Goal: Information Seeking & Learning: Learn about a topic

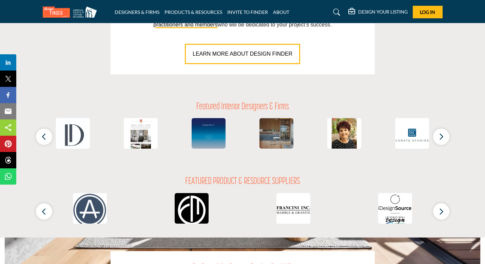
scroll to position [565, 0]
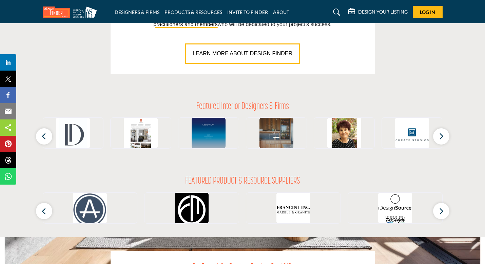
click at [337, 17] on link at bounding box center [336, 12] width 18 height 11
click at [334, 13] on icon at bounding box center [336, 12] width 7 height 7
click at [334, 12] on icon at bounding box center [336, 12] width 7 height 7
click at [339, 15] on link at bounding box center [336, 12] width 18 height 11
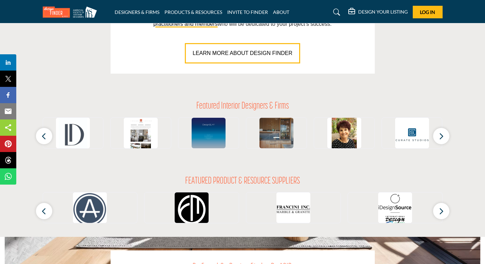
scroll to position [565, 0]
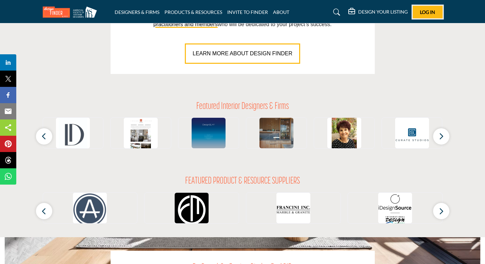
click at [424, 8] on button "Log In" at bounding box center [428, 12] width 30 height 13
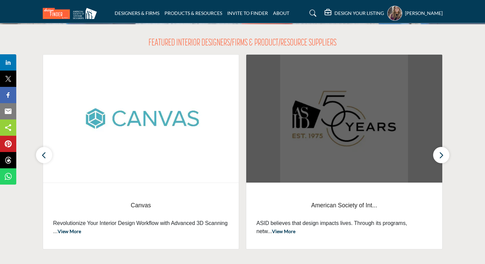
scroll to position [305, 0]
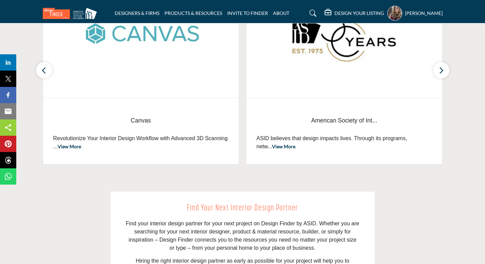
click at [305, 14] on link at bounding box center [312, 13] width 18 height 11
click at [310, 14] on icon at bounding box center [313, 13] width 7 height 7
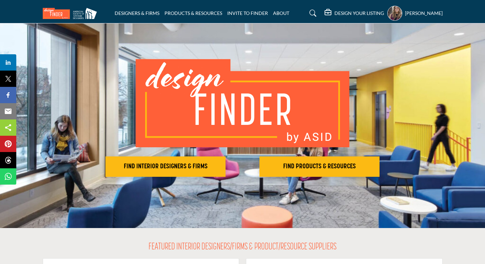
scroll to position [0, 0]
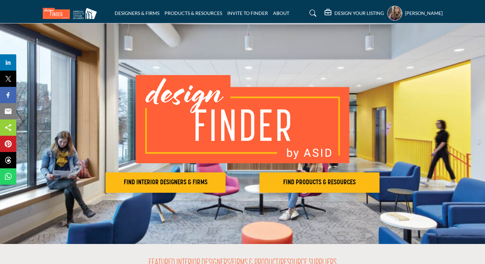
click at [310, 16] on icon at bounding box center [313, 13] width 7 height 7
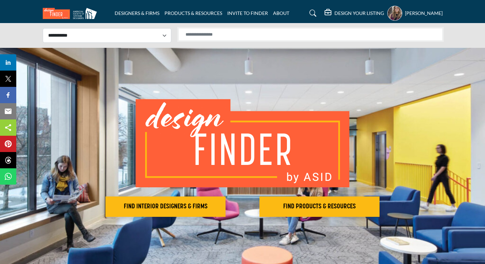
click at [236, 39] on input "Search Solutions" at bounding box center [310, 34] width 264 height 13
type input "**********"
click at [234, 37] on input "**********" at bounding box center [310, 34] width 264 height 13
click at [142, 13] on li "DESIGNERS & FIRMS" at bounding box center [137, 12] width 45 height 7
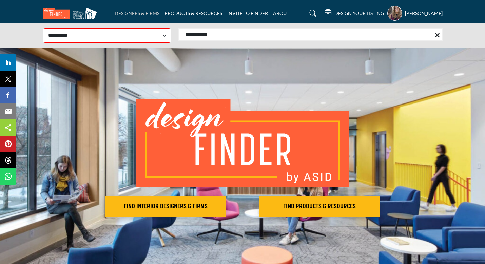
click at [128, 12] on link "DESIGNERS & FIRMS" at bounding box center [137, 13] width 45 height 6
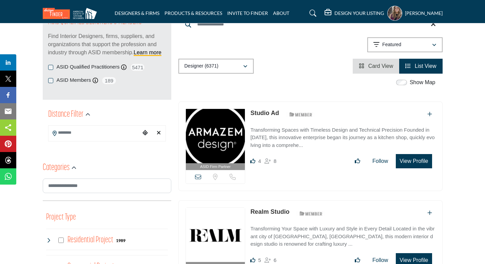
scroll to position [89, 0]
click at [99, 136] on input "Search Location" at bounding box center [94, 133] width 92 height 13
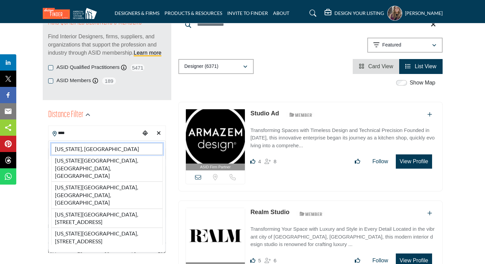
click at [78, 145] on li "Utah, USA" at bounding box center [107, 149] width 112 height 12
type input "*********"
type input "***"
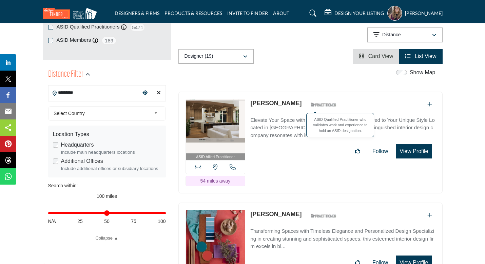
scroll to position [129, 0]
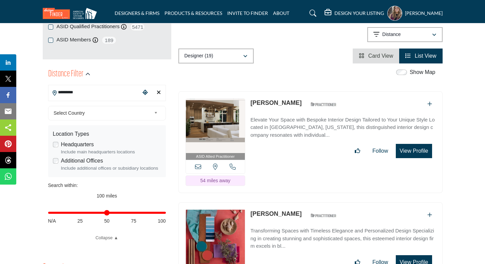
click at [263, 104] on link "Natalie Bills" at bounding box center [275, 102] width 51 height 7
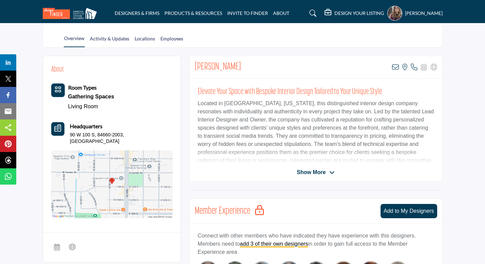
scroll to position [138, 0]
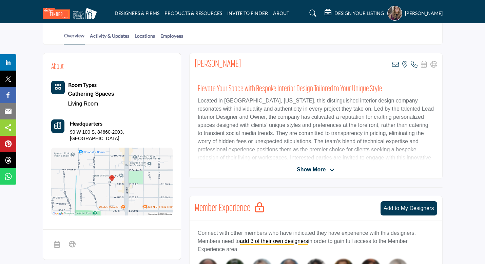
click at [313, 171] on span "Show More" at bounding box center [311, 170] width 29 height 8
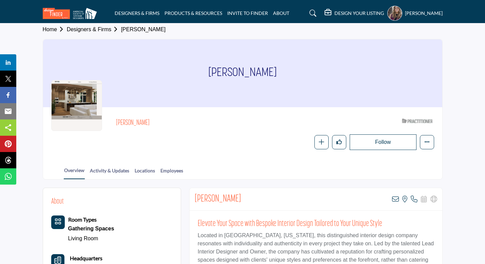
scroll to position [0, 0]
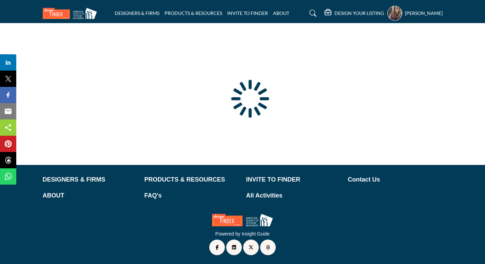
scroll to position [37, 0]
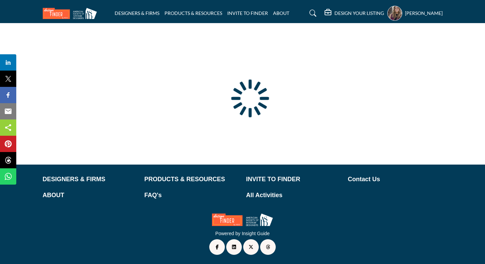
type input "**********"
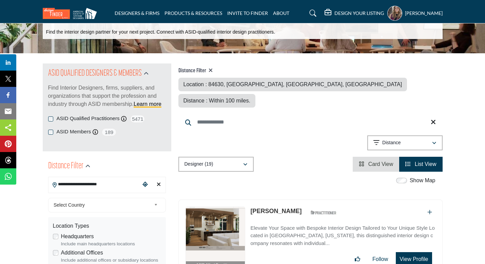
click at [101, 187] on input "**********" at bounding box center [94, 184] width 92 height 13
drag, startPoint x: 108, startPoint y: 184, endPoint x: 57, endPoint y: 186, distance: 51.3
click at [57, 186] on input "**********" at bounding box center [94, 184] width 92 height 13
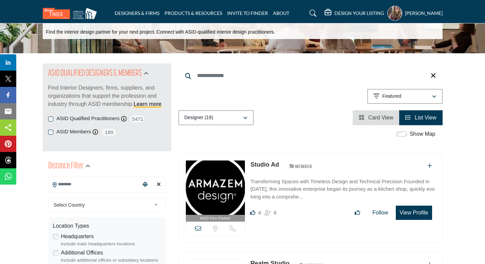
click at [156, 185] on div "Clear search location" at bounding box center [159, 184] width 10 height 15
click at [90, 187] on input "Search Location" at bounding box center [94, 184] width 92 height 13
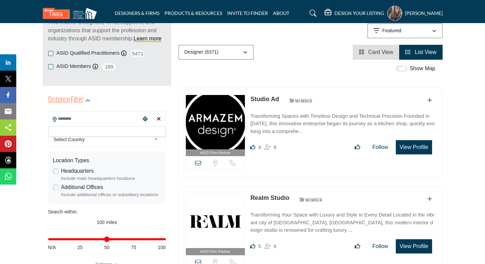
scroll to position [101, 0]
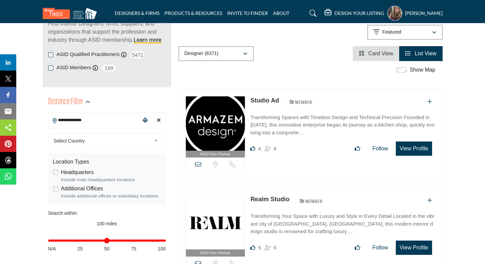
click at [129, 127] on input "**********" at bounding box center [94, 120] width 92 height 13
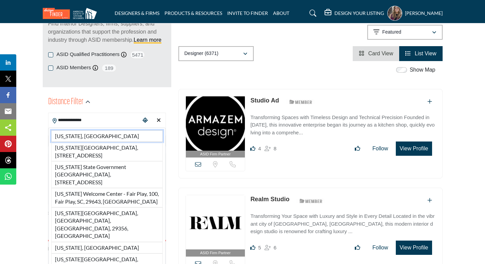
click at [100, 131] on li "South Carolina, USA" at bounding box center [107, 136] width 112 height 12
click at [99, 134] on div "**********" at bounding box center [107, 141] width 118 height 15
type input "**********"
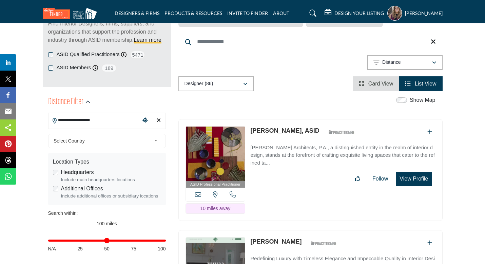
click at [292, 132] on link "[PERSON_NAME], ASID" at bounding box center [284, 130] width 69 height 7
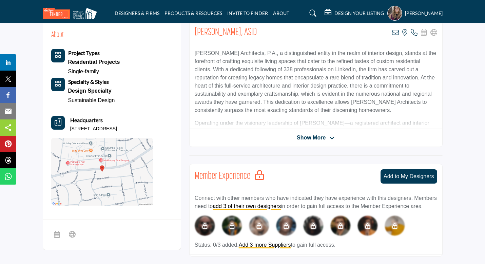
scroll to position [170, 0]
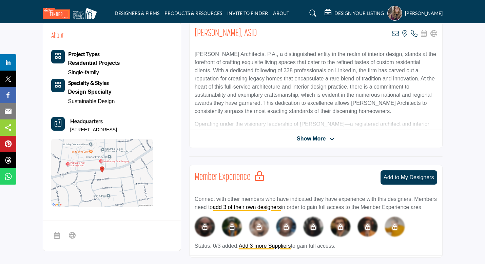
click at [304, 140] on span "Show More" at bounding box center [311, 139] width 29 height 8
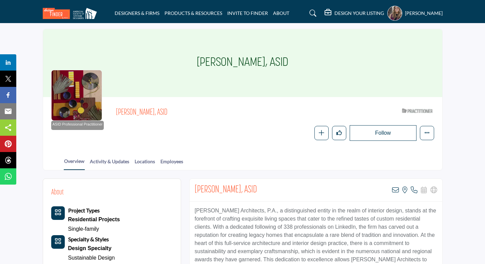
scroll to position [13, 0]
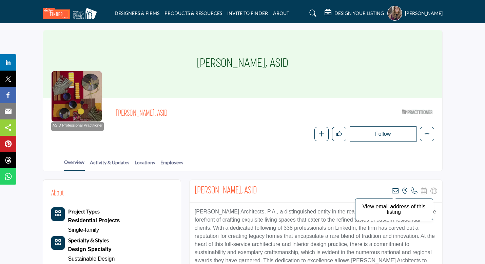
click at [398, 188] on icon at bounding box center [395, 191] width 7 height 7
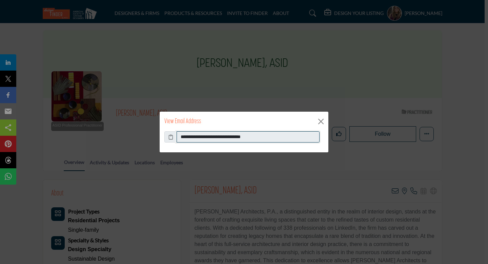
drag, startPoint x: 264, startPoint y: 137, endPoint x: 175, endPoint y: 135, distance: 88.2
click at [175, 135] on div "**********" at bounding box center [243, 137] width 159 height 12
click at [323, 119] on button "Close" at bounding box center [321, 121] width 10 height 10
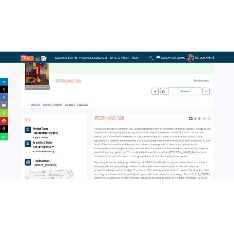
scroll to position [67, 0]
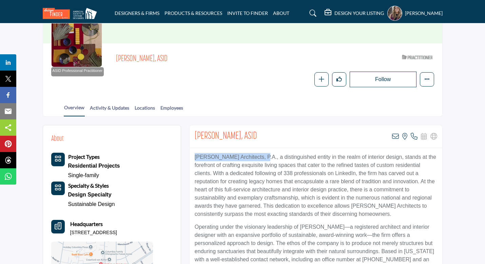
drag, startPoint x: 194, startPoint y: 156, endPoint x: 262, endPoint y: 157, distance: 67.5
click at [262, 157] on div "Christopher Rose Architects, P.A., a distinguished entity in the realm of inter…" at bounding box center [316, 231] width 253 height 167
copy p "Christopher Rose Architects"
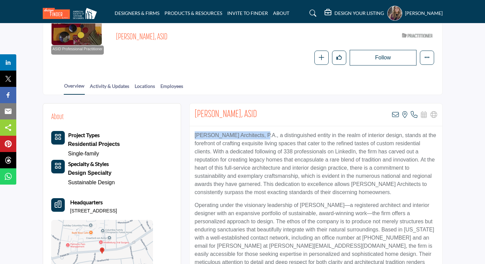
scroll to position [0, 0]
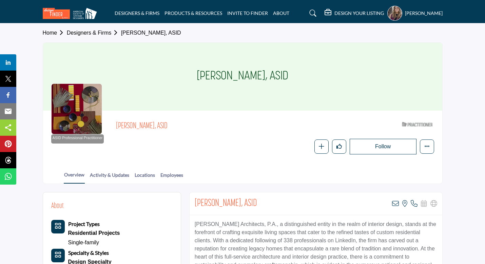
click at [452, 91] on section "Home Designers & Firms Christopher Rose, ASID Christopher Rose, ASID ASID Profe…" at bounding box center [242, 103] width 485 height 160
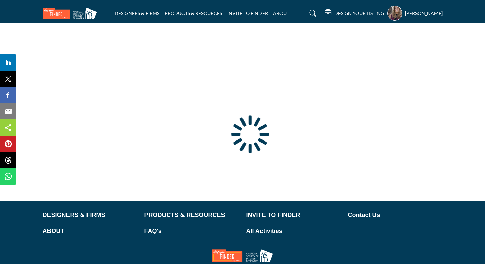
scroll to position [9, 0]
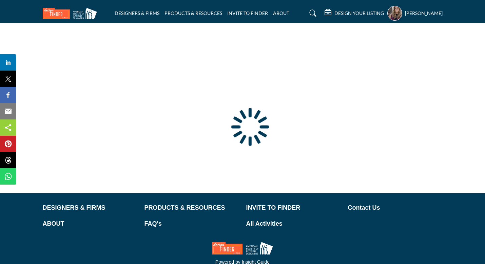
type input "**********"
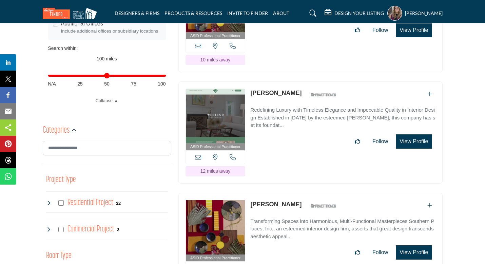
scroll to position [267, 0]
click at [264, 89] on link "Evon McAngus" at bounding box center [275, 92] width 51 height 7
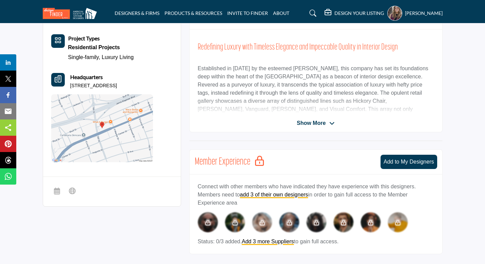
scroll to position [185, 0]
click at [328, 122] on span "Show More" at bounding box center [316, 123] width 38 height 8
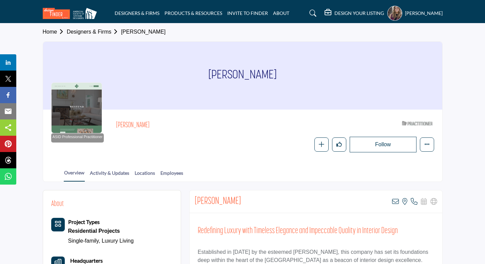
scroll to position [0, 0]
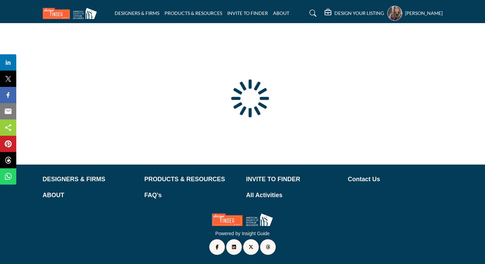
scroll to position [37, 0]
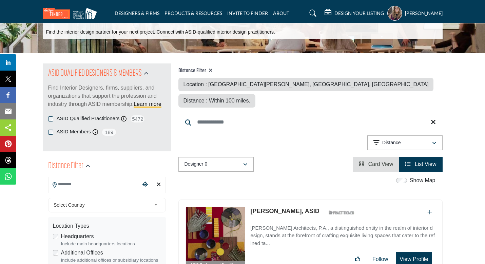
type input "**********"
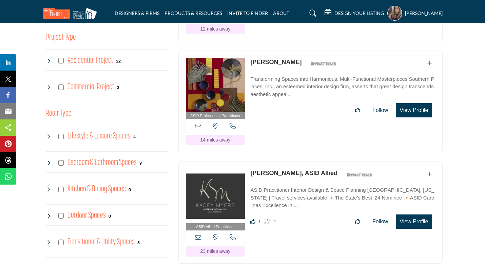
scroll to position [409, 0]
click at [286, 169] on link "[PERSON_NAME], ASID Allied" at bounding box center [293, 172] width 87 height 7
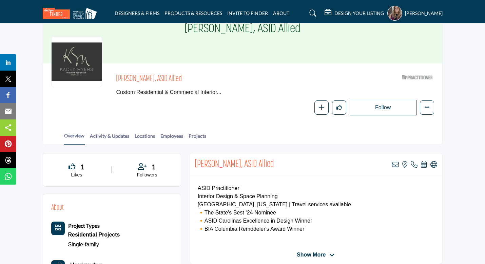
scroll to position [41, 0]
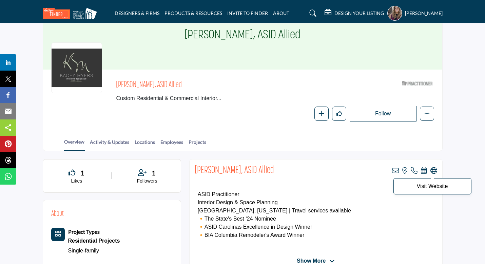
click at [435, 171] on icon at bounding box center [433, 170] width 7 height 7
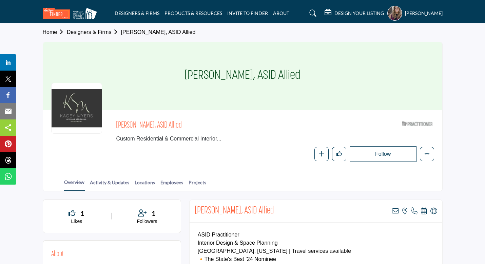
scroll to position [0, 0]
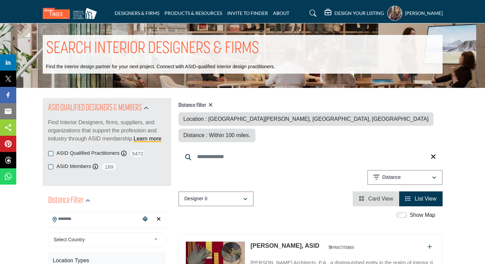
type input "**********"
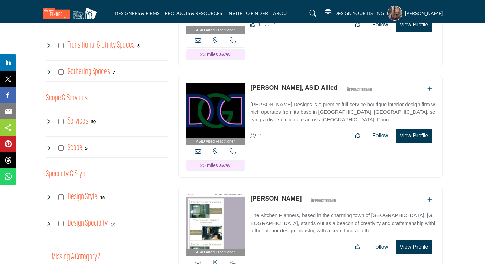
scroll to position [639, 0]
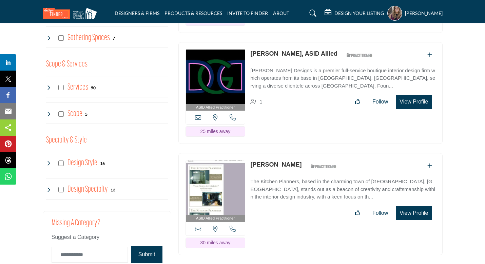
click at [293, 50] on link "[PERSON_NAME], ASID Allied" at bounding box center [293, 53] width 87 height 7
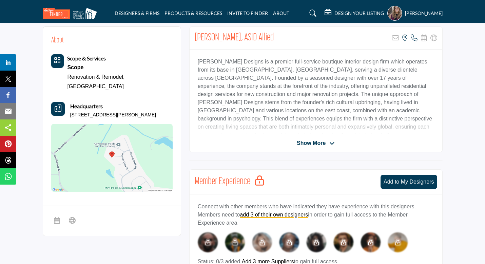
scroll to position [173, 0]
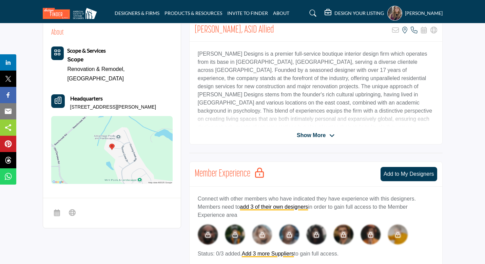
click at [310, 132] on span "Show More" at bounding box center [311, 135] width 29 height 8
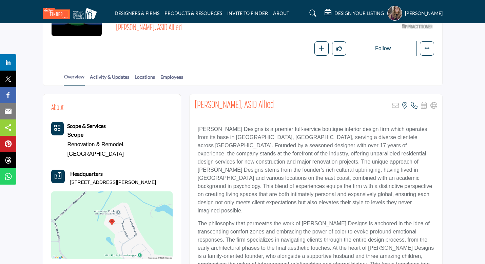
scroll to position [0, 0]
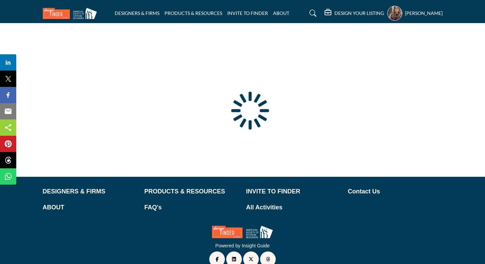
scroll to position [37, 0]
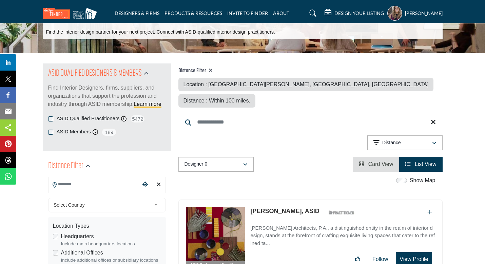
type input "**********"
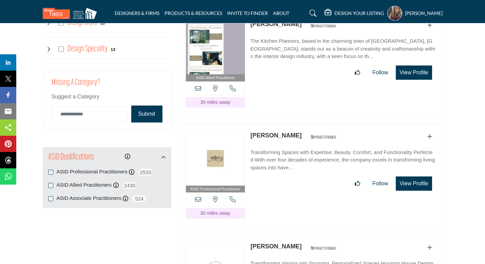
scroll to position [782, 0]
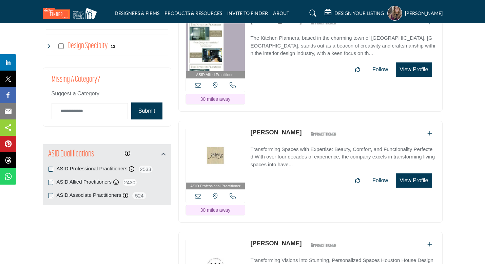
click at [288, 129] on link "Rebecca Compton" at bounding box center [275, 132] width 51 height 7
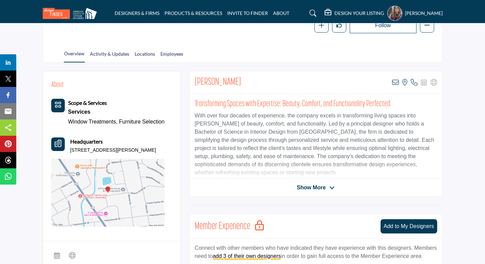
scroll to position [127, 0]
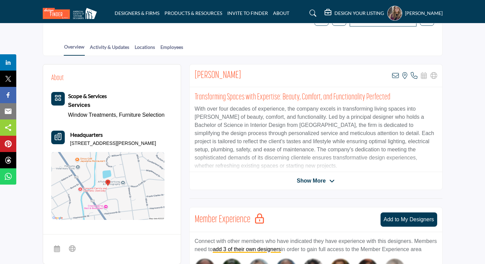
click at [319, 177] on span "Show More" at bounding box center [311, 181] width 29 height 8
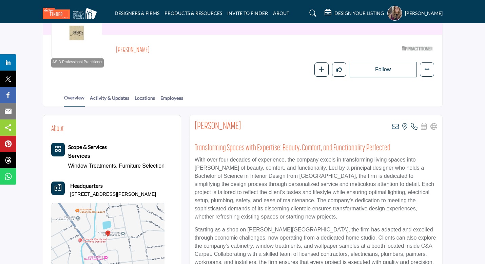
scroll to position [90, 0]
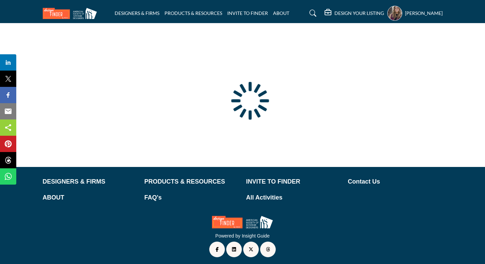
scroll to position [37, 0]
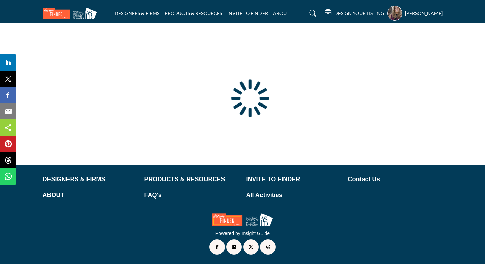
type input "**********"
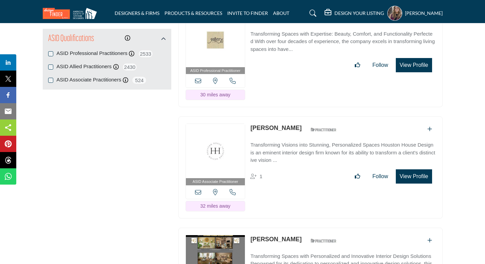
scroll to position [904, 0]
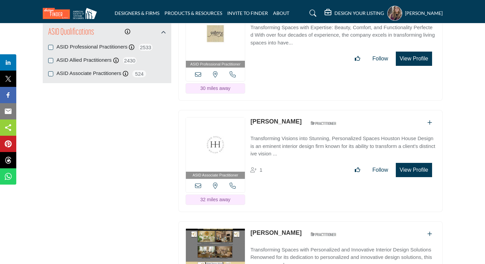
click at [281, 118] on link "Ashley Houston" at bounding box center [275, 121] width 51 height 7
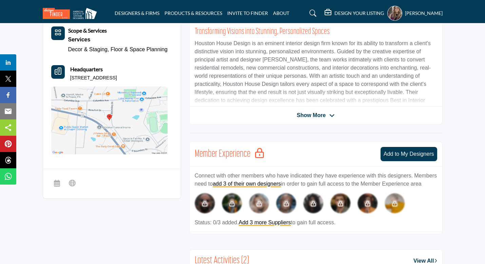
scroll to position [249, 0]
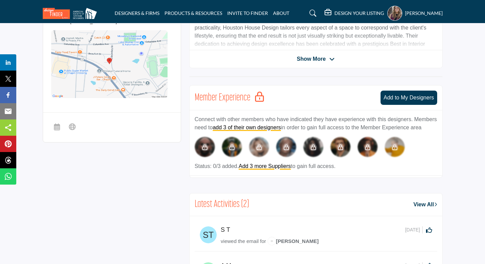
click at [320, 63] on div "Ashley Houston View email address of this listing View the location of this lis…" at bounding box center [315, 5] width 253 height 126
click at [320, 56] on span "Show More" at bounding box center [311, 59] width 29 height 8
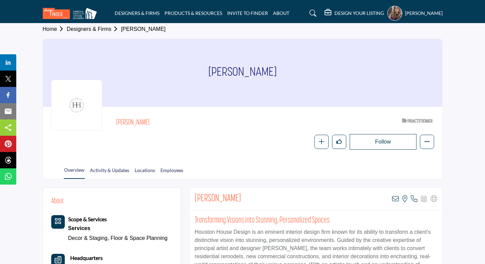
scroll to position [0, 0]
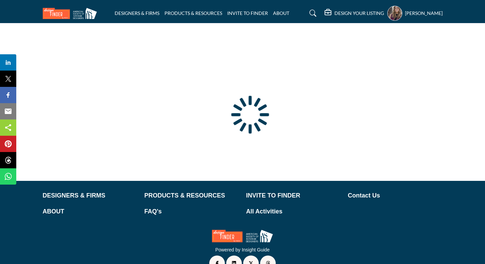
scroll to position [37, 0]
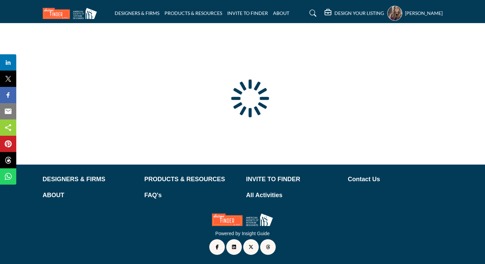
type input "**********"
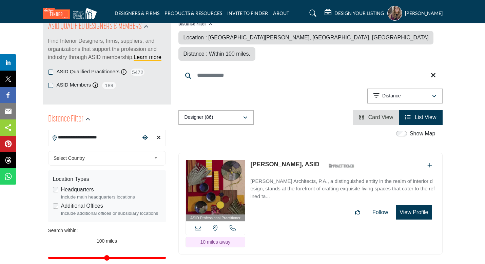
scroll to position [95, 0]
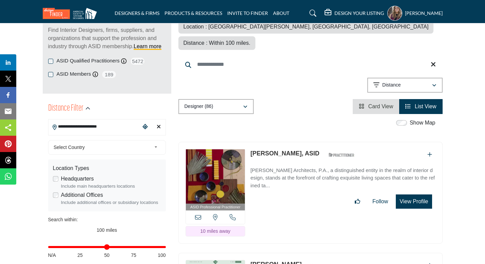
click at [161, 129] on div "Clear search location" at bounding box center [159, 127] width 10 height 15
click at [160, 127] on icon "Clear search location" at bounding box center [159, 126] width 4 height 5
click at [106, 132] on input "**********" at bounding box center [94, 126] width 92 height 13
click at [108, 126] on input "**********" at bounding box center [94, 126] width 92 height 13
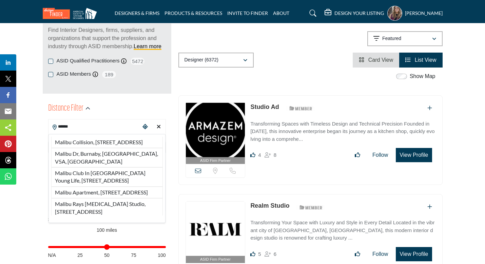
type input "******"
drag, startPoint x: 158, startPoint y: 129, endPoint x: 80, endPoint y: 126, distance: 78.1
click at [158, 129] on icon "Clear search location" at bounding box center [159, 126] width 4 height 5
click at [92, 134] on div "****** Malibu Collision, 3776 1st Ave, Burnaby, BC, V5C 3V9, CAN Malibu Dr, Bur…" at bounding box center [107, 127] width 118 height 16
click at [80, 126] on input "******" at bounding box center [94, 126] width 92 height 13
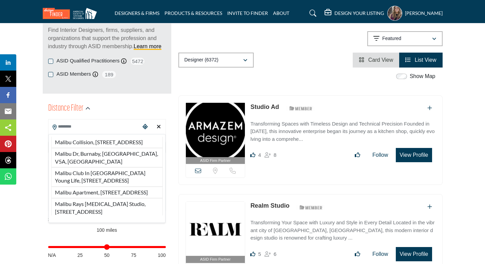
click at [72, 130] on input "Search Location" at bounding box center [94, 126] width 92 height 13
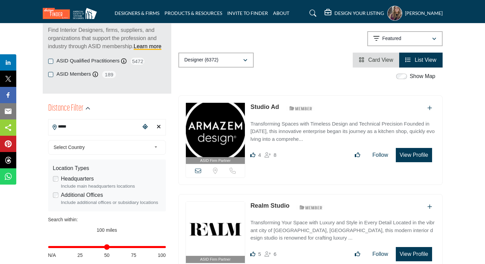
type input "*****"
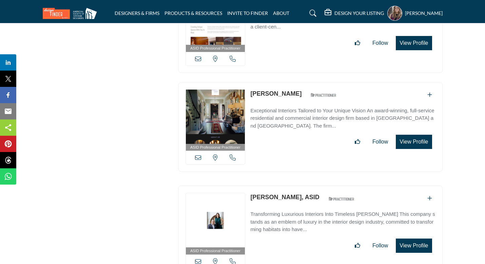
scroll to position [2106, 0]
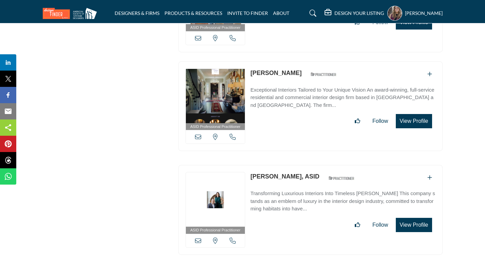
click at [278, 70] on link "[PERSON_NAME]" at bounding box center [275, 73] width 51 height 7
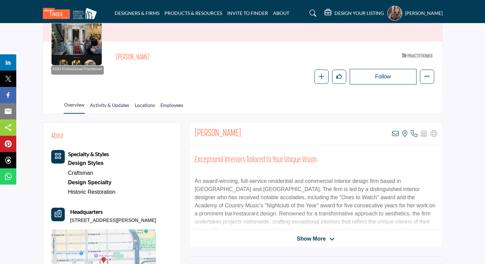
scroll to position [73, 0]
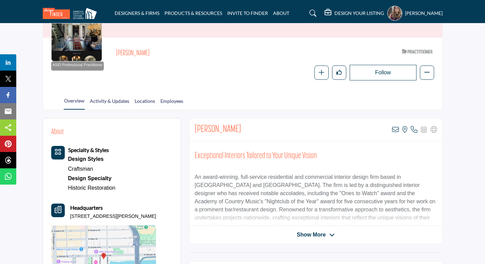
click at [308, 231] on span "Show More" at bounding box center [311, 235] width 29 height 8
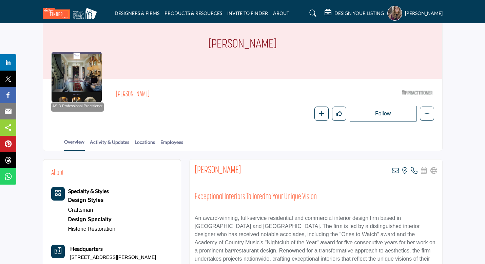
scroll to position [0, 0]
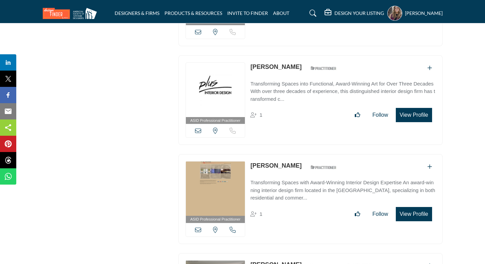
scroll to position [3108, 0]
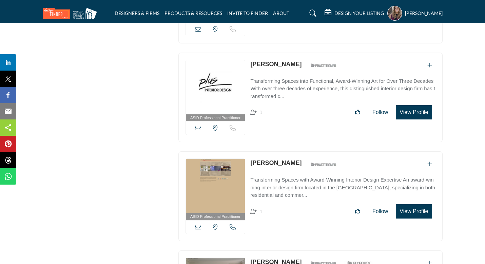
click at [301, 61] on link "[PERSON_NAME]" at bounding box center [275, 64] width 51 height 7
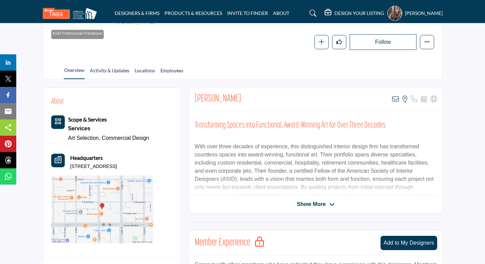
scroll to position [105, 0]
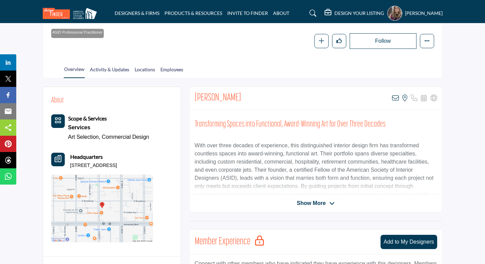
click at [321, 201] on span "Show More" at bounding box center [311, 203] width 29 height 8
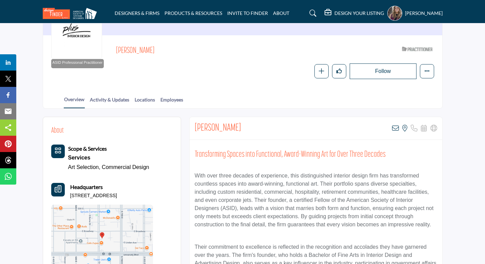
scroll to position [0, 0]
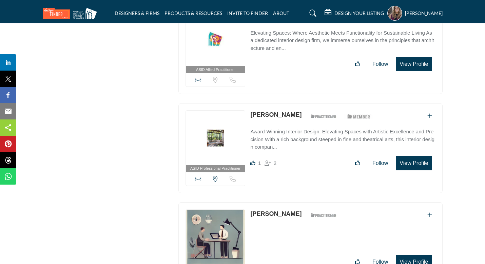
scroll to position [3570, 0]
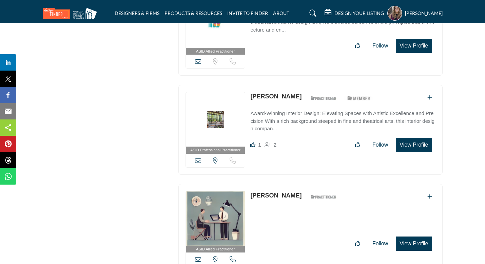
click at [285, 93] on link "[PERSON_NAME]" at bounding box center [275, 96] width 51 height 7
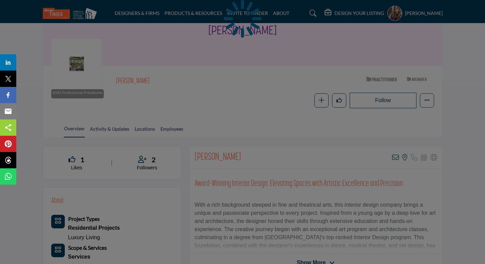
scroll to position [78, 0]
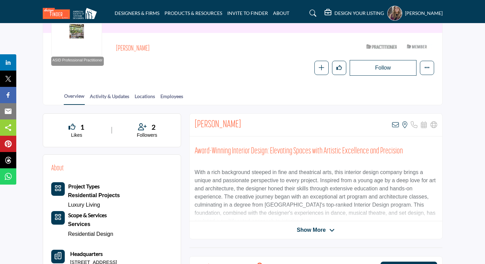
click at [238, 231] on div "Show More" at bounding box center [316, 230] width 253 height 8
click at [305, 230] on span "Show More" at bounding box center [311, 230] width 29 height 8
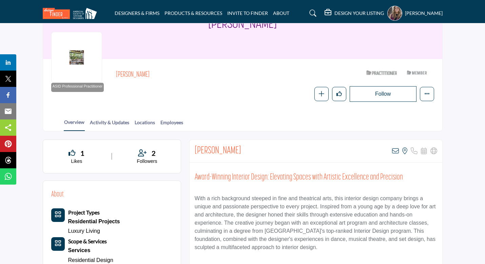
scroll to position [0, 0]
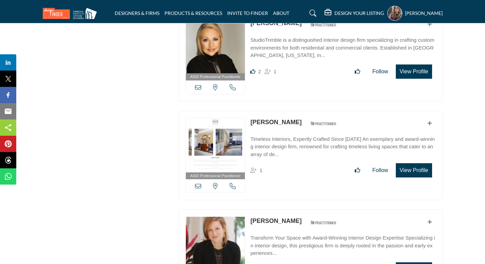
scroll to position [4642, 0]
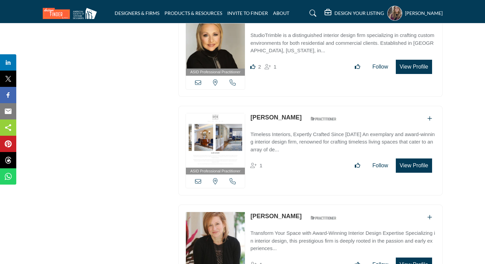
drag, startPoint x: 488, startPoint y: 192, endPoint x: 464, endPoint y: 82, distance: 112.1
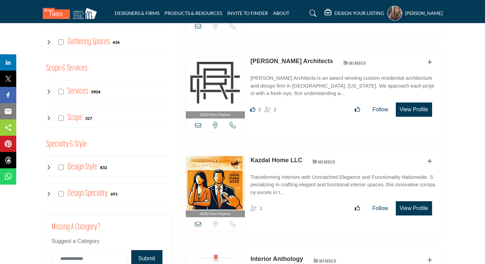
scroll to position [0, 0]
